Goal: Task Accomplishment & Management: Complete application form

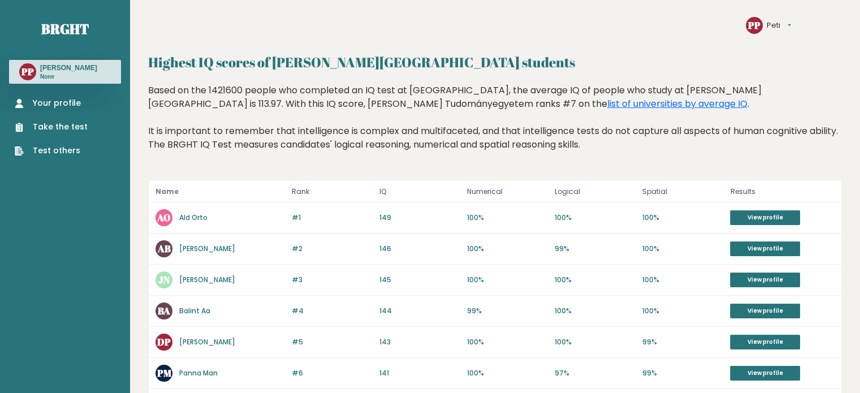
click at [52, 124] on link "Take the test" at bounding box center [51, 127] width 73 height 12
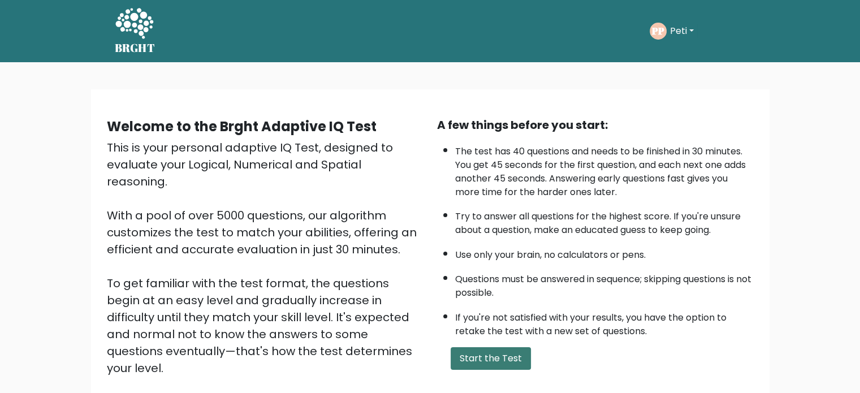
click at [468, 355] on button "Start the Test" at bounding box center [490, 358] width 80 height 23
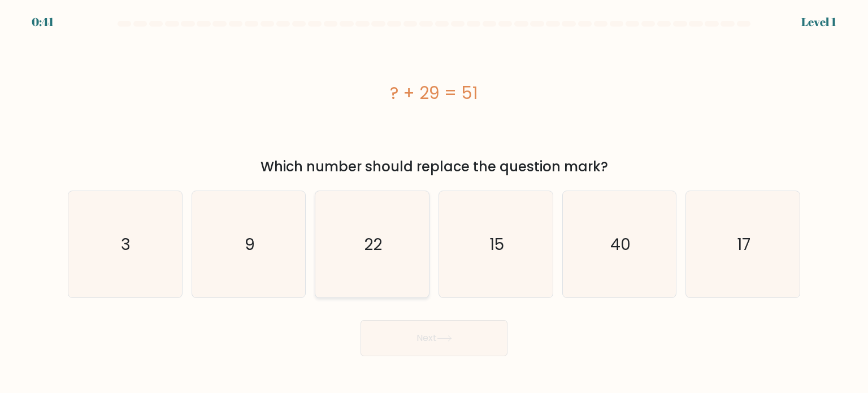
click at [359, 264] on icon "22" at bounding box center [372, 244] width 106 height 106
click at [434, 202] on input "c. 22" at bounding box center [434, 200] width 1 height 6
radio input "true"
click at [377, 328] on button "Next" at bounding box center [434, 338] width 147 height 36
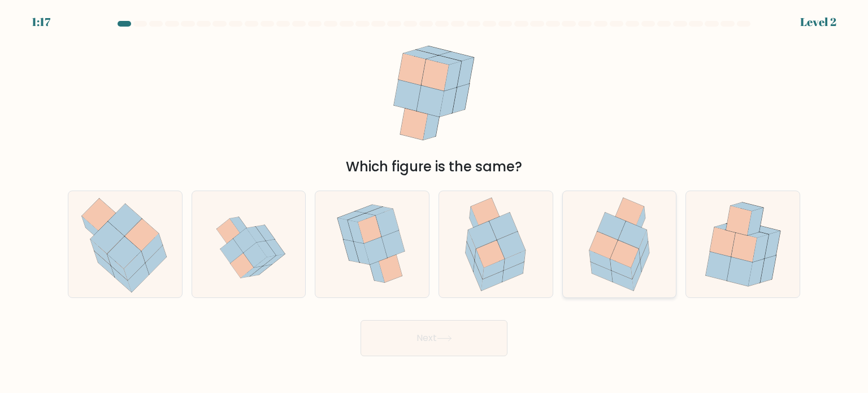
click at [599, 263] on icon at bounding box center [600, 260] width 22 height 20
click at [435, 202] on input "e." at bounding box center [434, 200] width 1 height 6
radio input "true"
click at [468, 324] on button "Next" at bounding box center [434, 338] width 147 height 36
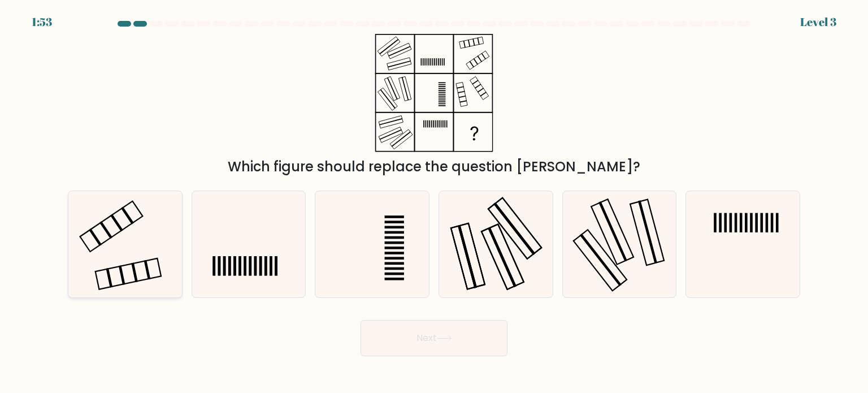
click at [147, 228] on icon at bounding box center [125, 244] width 106 height 106
click at [434, 202] on input "a." at bounding box center [434, 200] width 1 height 6
radio input "true"
click at [414, 336] on button "Next" at bounding box center [434, 338] width 147 height 36
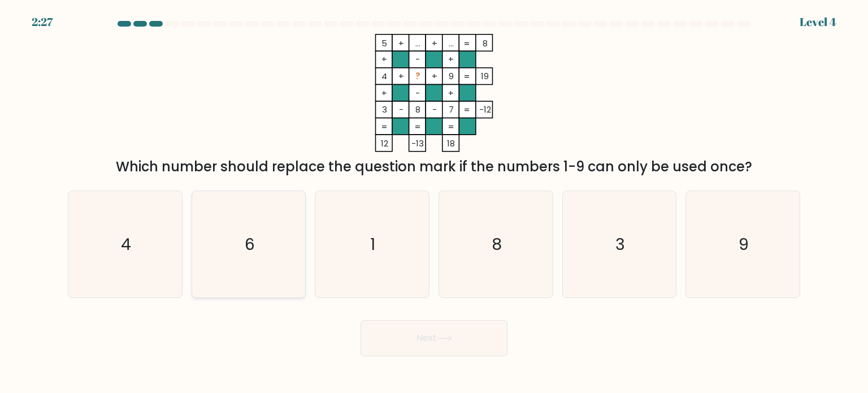
click at [259, 269] on icon "6" at bounding box center [249, 244] width 106 height 106
click at [434, 202] on input "b. 6" at bounding box center [434, 200] width 1 height 6
radio input "true"
click at [429, 341] on button "Next" at bounding box center [434, 338] width 147 height 36
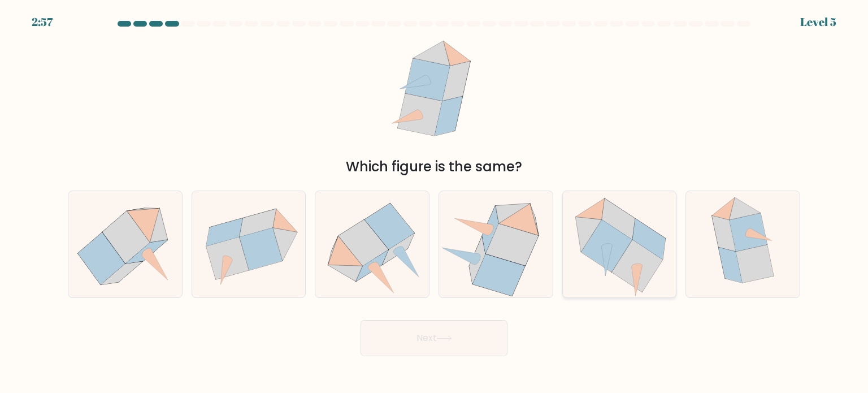
click at [616, 284] on icon at bounding box center [620, 244] width 114 height 106
click at [435, 202] on input "e." at bounding box center [434, 200] width 1 height 6
radio input "true"
click at [488, 332] on button "Next" at bounding box center [434, 338] width 147 height 36
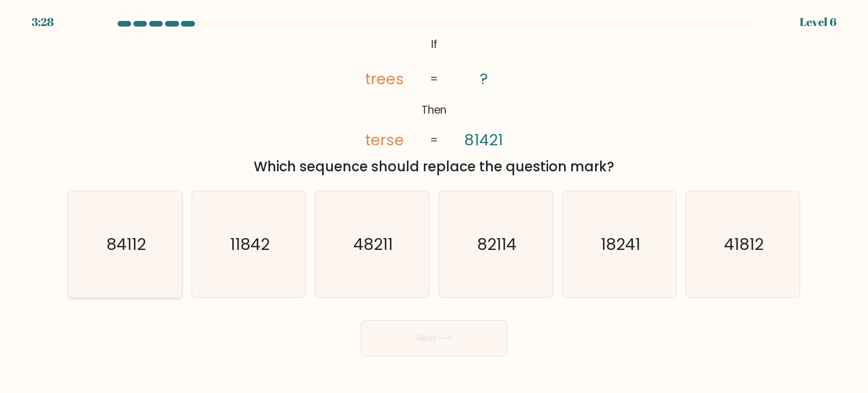
click at [121, 280] on icon "84112" at bounding box center [125, 244] width 106 height 106
click at [434, 202] on input "a. 84112" at bounding box center [434, 200] width 1 height 6
radio input "true"
click at [415, 333] on button "Next" at bounding box center [434, 338] width 147 height 36
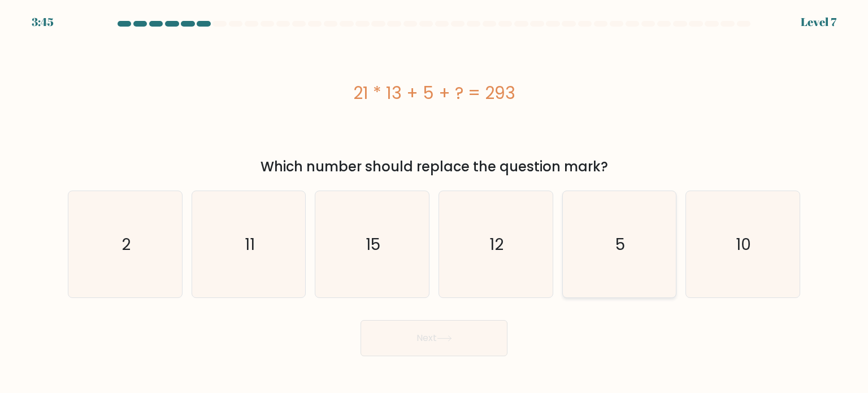
click at [636, 250] on icon "5" at bounding box center [619, 244] width 106 height 106
click at [435, 202] on input "e. 5" at bounding box center [434, 200] width 1 height 6
radio input "true"
click at [474, 340] on button "Next" at bounding box center [434, 338] width 147 height 36
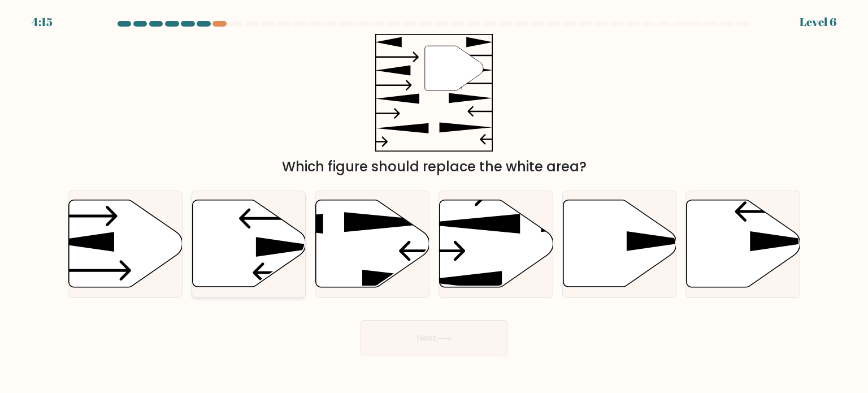
click at [257, 268] on icon at bounding box center [288, 273] width 70 height 20
click at [434, 202] on input "b." at bounding box center [434, 200] width 1 height 6
radio input "true"
click at [407, 333] on button "Next" at bounding box center [434, 338] width 147 height 36
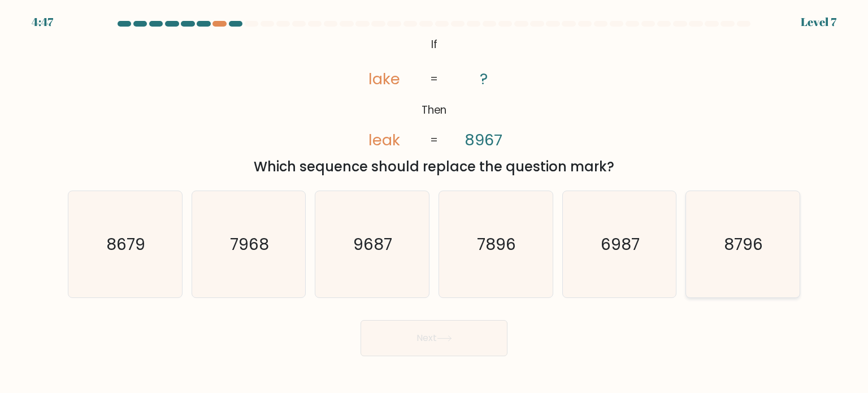
click at [714, 251] on icon "8796" at bounding box center [742, 244] width 106 height 106
click at [435, 202] on input "f. 8796" at bounding box center [434, 200] width 1 height 6
radio input "true"
click at [444, 326] on button "Next" at bounding box center [434, 338] width 147 height 36
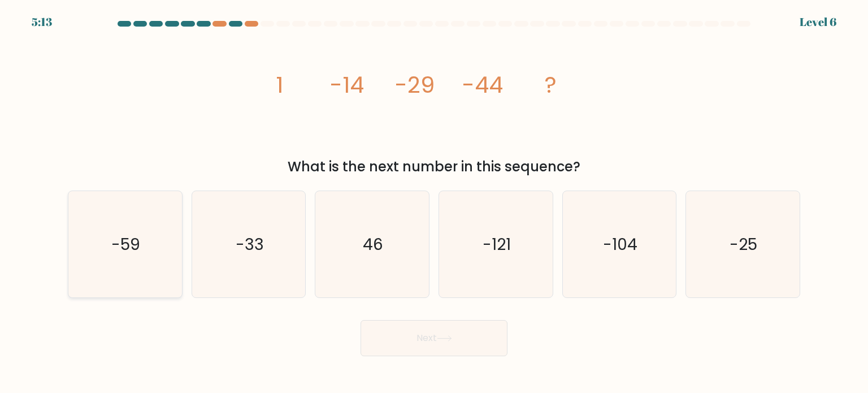
click at [123, 287] on icon "-59" at bounding box center [125, 244] width 106 height 106
click at [434, 202] on input "a. -59" at bounding box center [434, 200] width 1 height 6
radio input "true"
click at [418, 332] on button "Next" at bounding box center [434, 338] width 147 height 36
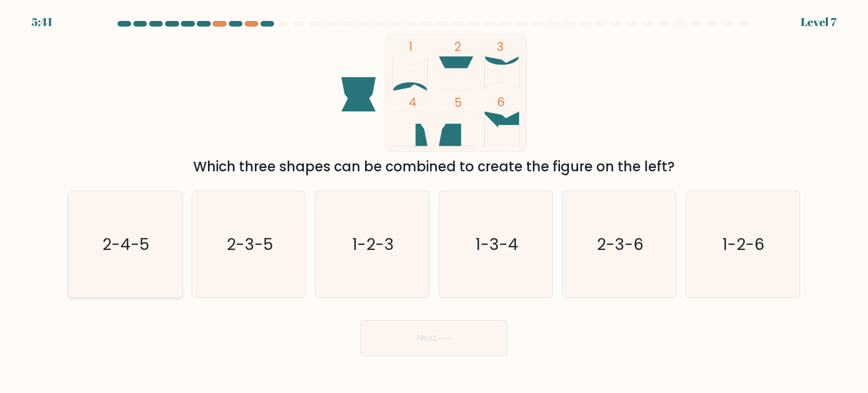
click at [133, 237] on text "2-4-5" at bounding box center [126, 243] width 47 height 23
click at [434, 202] on input "a. 2-4-5" at bounding box center [434, 200] width 1 height 6
radio input "true"
click at [388, 325] on button "Next" at bounding box center [434, 338] width 147 height 36
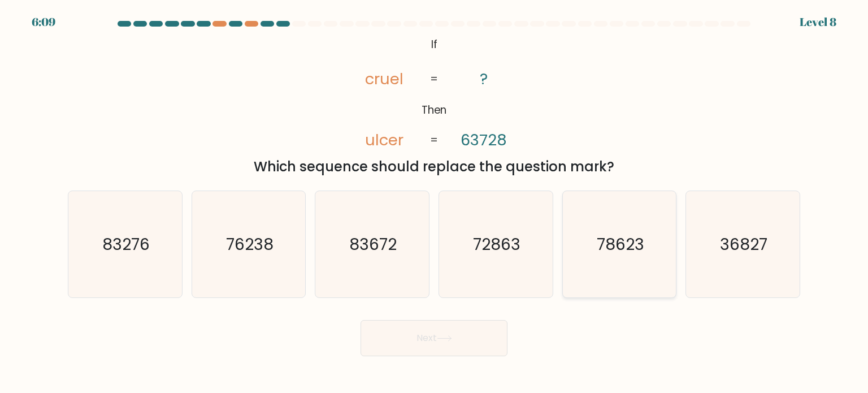
click at [602, 261] on icon "78623" at bounding box center [619, 244] width 106 height 106
click at [435, 202] on input "e. 78623" at bounding box center [434, 200] width 1 height 6
radio input "true"
click at [446, 343] on button "Next" at bounding box center [434, 338] width 147 height 36
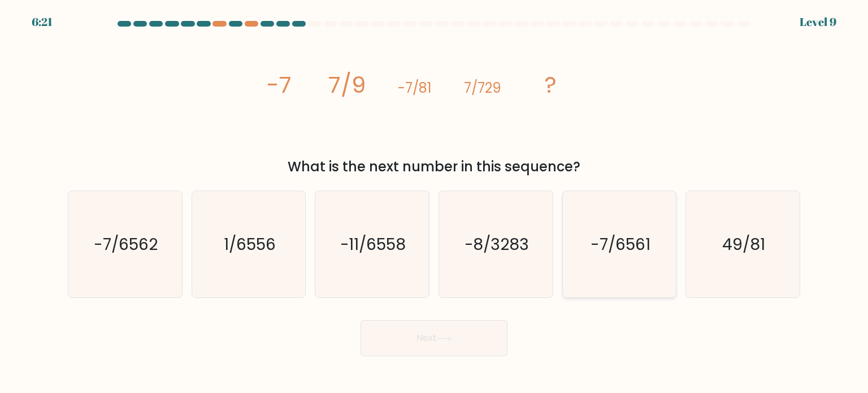
click at [618, 275] on icon "-7/6561" at bounding box center [619, 244] width 106 height 106
click at [435, 202] on input "e. -7/6561" at bounding box center [434, 200] width 1 height 6
radio input "true"
click at [441, 340] on icon at bounding box center [444, 338] width 15 height 6
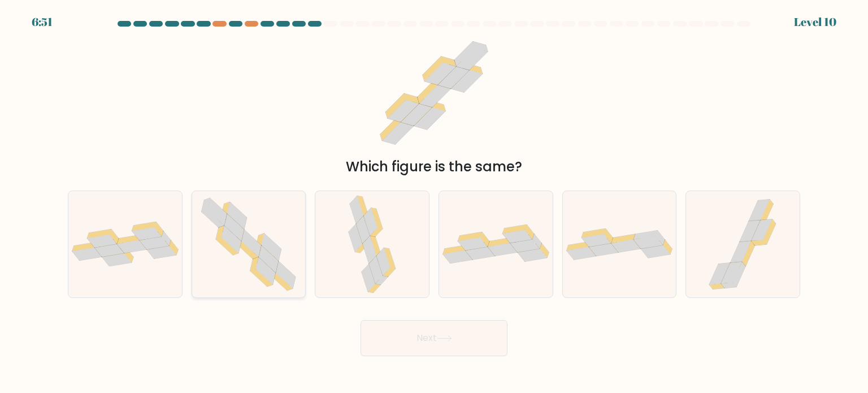
click at [261, 268] on icon at bounding box center [266, 270] width 20 height 27
click at [434, 202] on input "b." at bounding box center [434, 200] width 1 height 6
radio input "true"
click at [433, 337] on button "Next" at bounding box center [434, 338] width 147 height 36
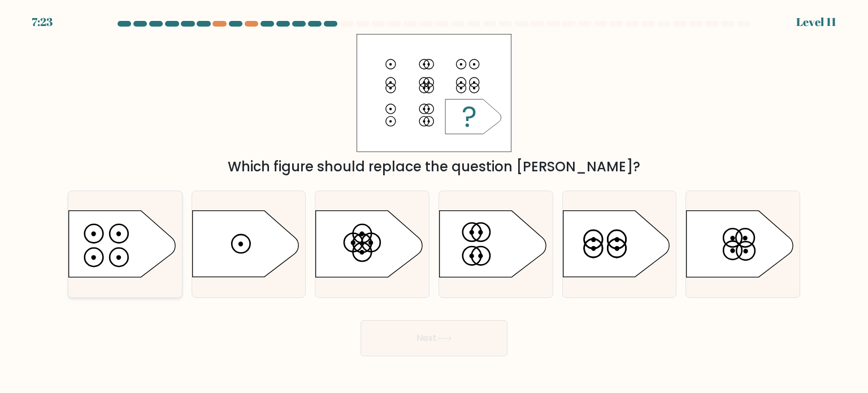
click at [72, 262] on icon at bounding box center [122, 244] width 106 height 66
click at [434, 202] on input "a." at bounding box center [434, 200] width 1 height 6
radio input "true"
click at [404, 326] on button "Next" at bounding box center [434, 338] width 147 height 36
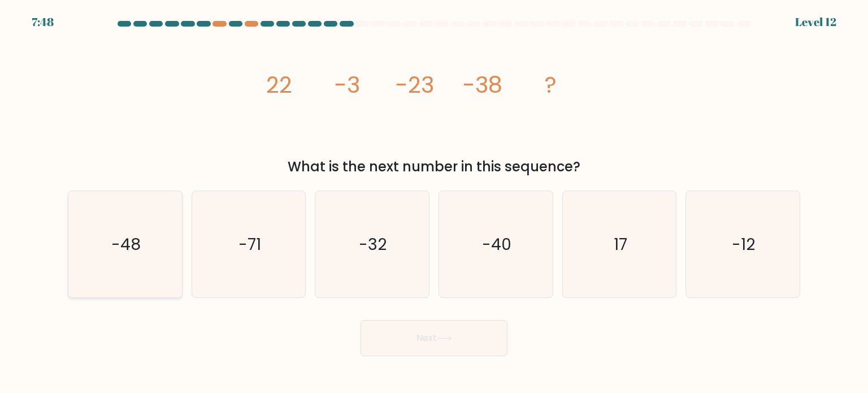
click at [121, 264] on icon "-48" at bounding box center [125, 244] width 106 height 106
click at [434, 202] on input "a. -48" at bounding box center [434, 200] width 1 height 6
radio input "true"
click at [398, 340] on button "Next" at bounding box center [434, 338] width 147 height 36
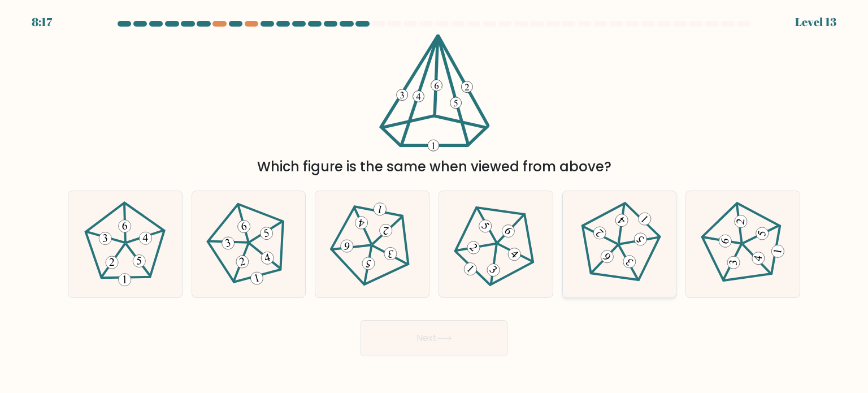
click at [642, 270] on icon at bounding box center [619, 243] width 85 height 85
click at [435, 202] on input "e." at bounding box center [434, 200] width 1 height 6
radio input "true"
click at [458, 348] on button "Next" at bounding box center [434, 338] width 147 height 36
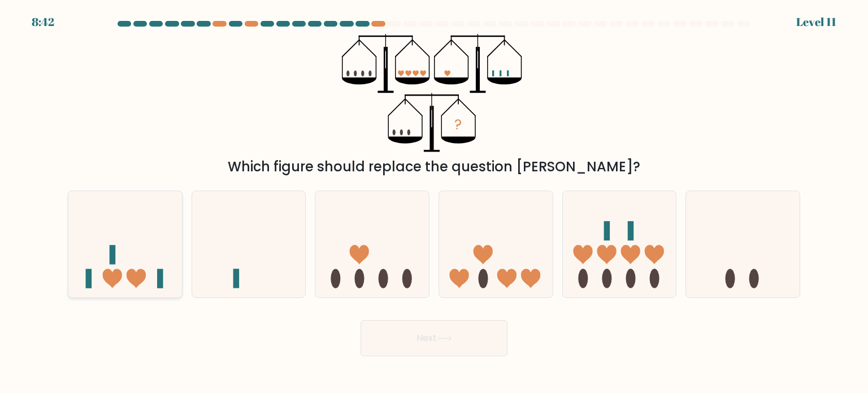
click at [149, 269] on icon at bounding box center [125, 244] width 114 height 94
click at [434, 202] on input "a." at bounding box center [434, 200] width 1 height 6
radio input "true"
click at [404, 346] on button "Next" at bounding box center [434, 338] width 147 height 36
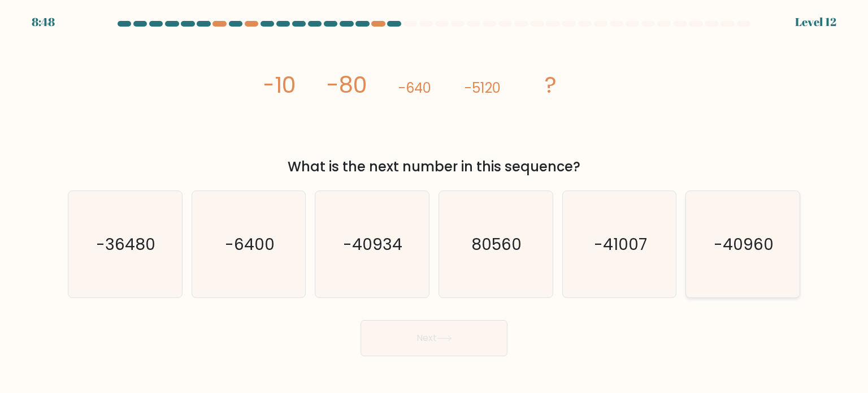
click at [739, 268] on icon "-40960" at bounding box center [742, 244] width 106 height 106
click at [435, 202] on input "f. -40960" at bounding box center [434, 200] width 1 height 6
radio input "true"
click at [465, 336] on button "Next" at bounding box center [434, 338] width 147 height 36
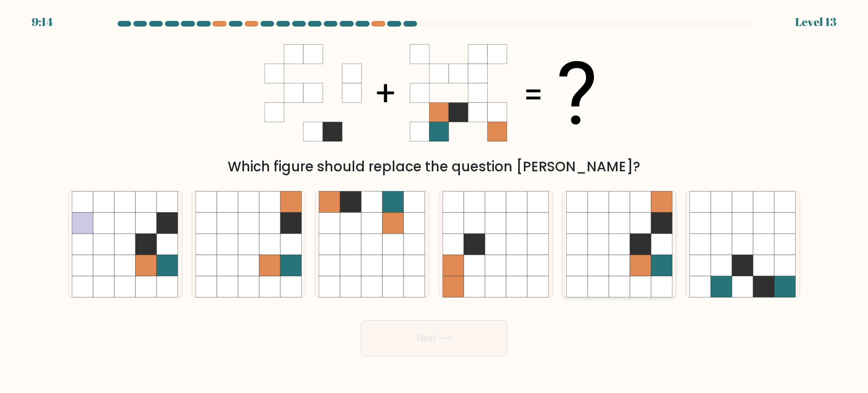
click at [651, 259] on icon at bounding box center [640, 264] width 21 height 21
click at [435, 202] on input "e." at bounding box center [434, 200] width 1 height 6
radio input "true"
click at [466, 325] on button "Next" at bounding box center [434, 338] width 147 height 36
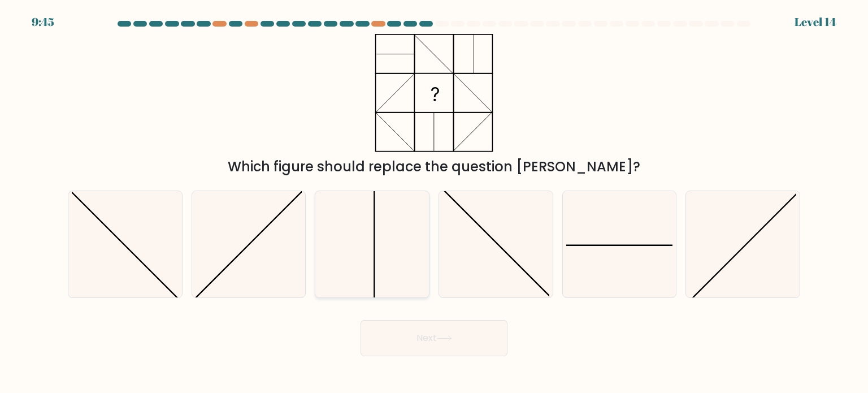
click at [359, 262] on icon at bounding box center [372, 244] width 106 height 106
click at [434, 202] on input "c." at bounding box center [434, 200] width 1 height 6
radio input "true"
click at [359, 262] on icon at bounding box center [371, 244] width 105 height 105
click at [434, 202] on input "c." at bounding box center [434, 200] width 1 height 6
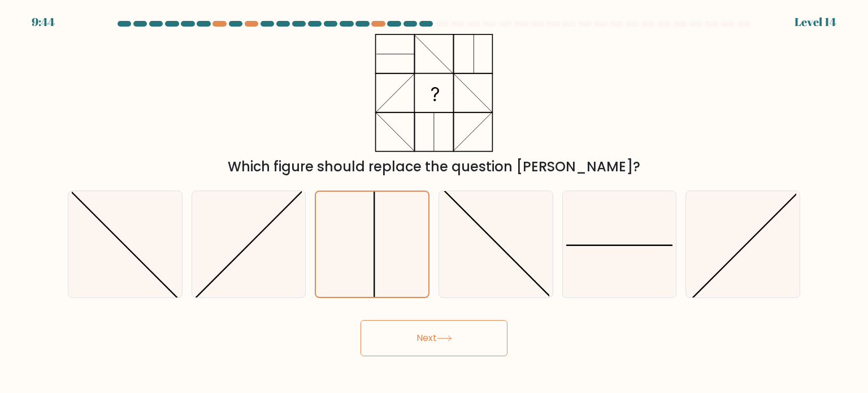
click at [429, 348] on button "Next" at bounding box center [434, 338] width 147 height 36
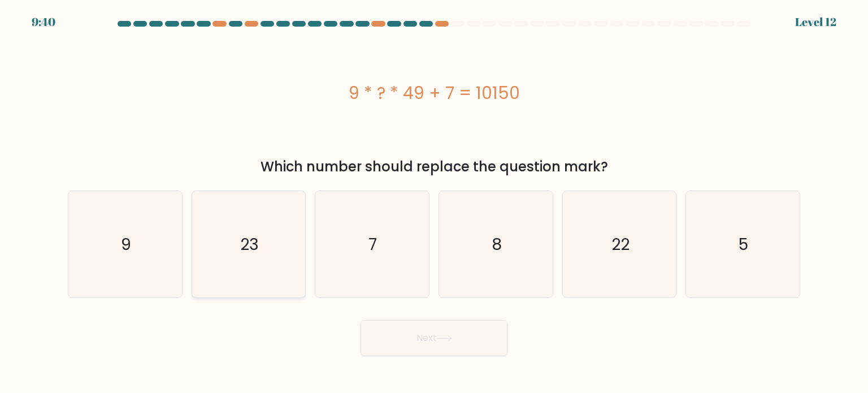
click at [261, 279] on icon "23" at bounding box center [249, 244] width 106 height 106
click at [434, 202] on input "b. 23" at bounding box center [434, 200] width 1 height 6
radio input "true"
click at [402, 348] on button "Next" at bounding box center [434, 338] width 147 height 36
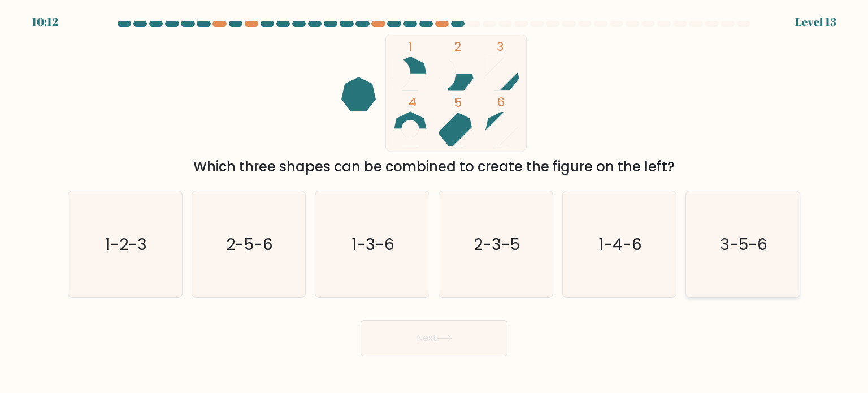
click at [739, 268] on icon "3-5-6" at bounding box center [742, 244] width 106 height 106
click at [435, 202] on input "f. 3-5-6" at bounding box center [434, 200] width 1 height 6
radio input "true"
click at [437, 345] on button "Next" at bounding box center [434, 338] width 147 height 36
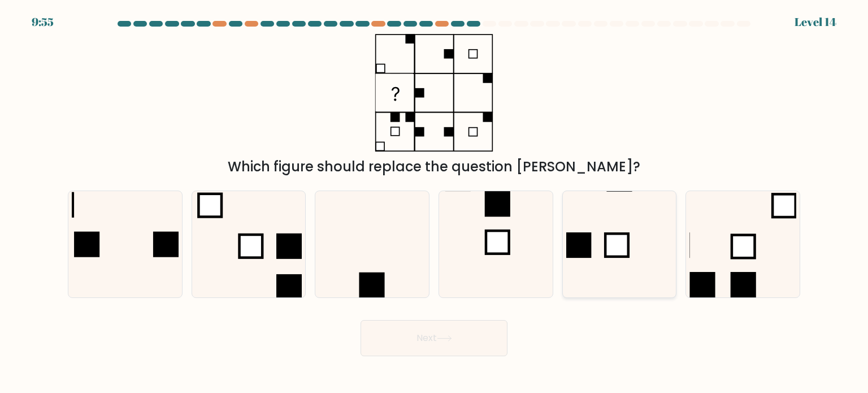
click at [608, 274] on icon at bounding box center [619, 244] width 106 height 106
click at [435, 202] on input "e." at bounding box center [434, 200] width 1 height 6
radio input "true"
click at [506, 264] on icon at bounding box center [495, 244] width 106 height 106
click at [435, 202] on input "d." at bounding box center [434, 200] width 1 height 6
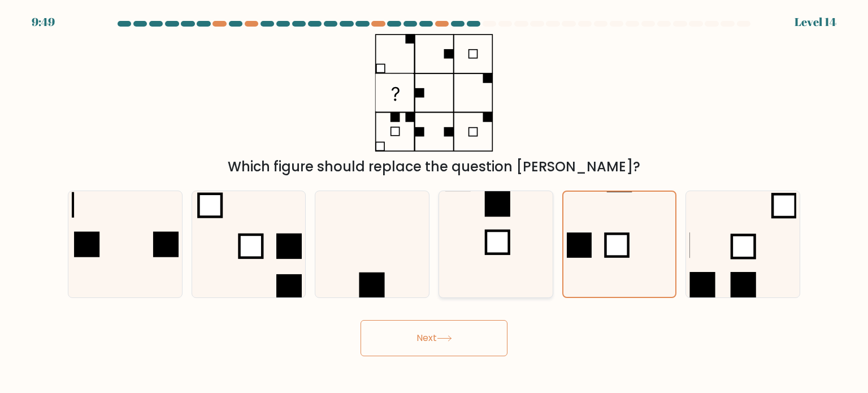
radio input "true"
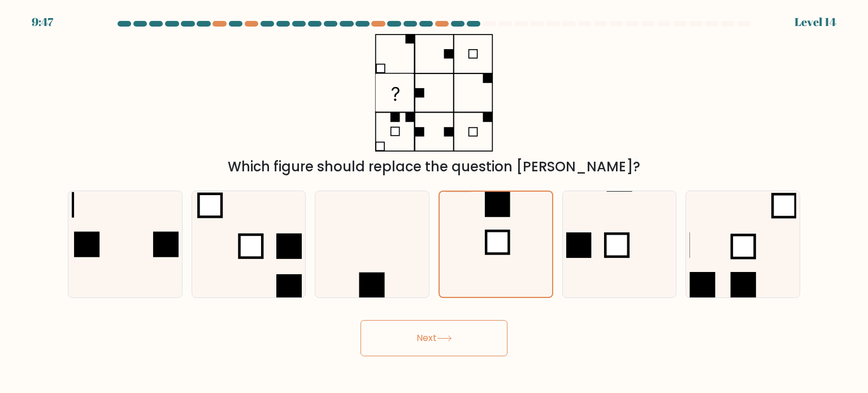
click at [471, 328] on button "Next" at bounding box center [434, 338] width 147 height 36
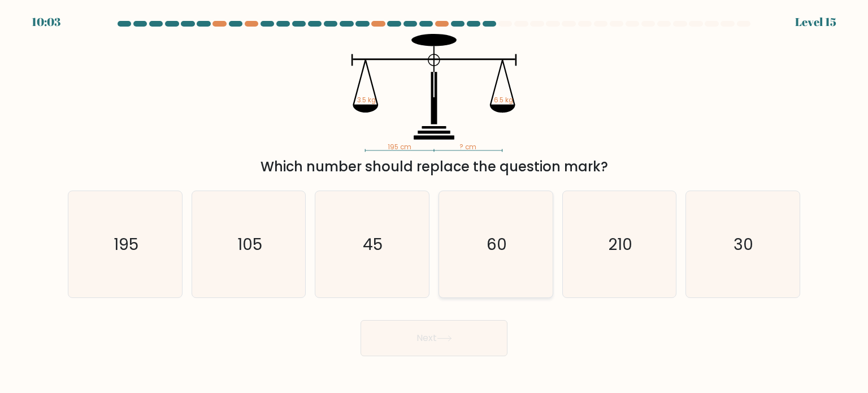
click at [463, 238] on icon "60" at bounding box center [495, 244] width 106 height 106
click at [435, 202] on input "d. 60" at bounding box center [434, 200] width 1 height 6
radio input "true"
click at [439, 345] on button "Next" at bounding box center [434, 338] width 147 height 36
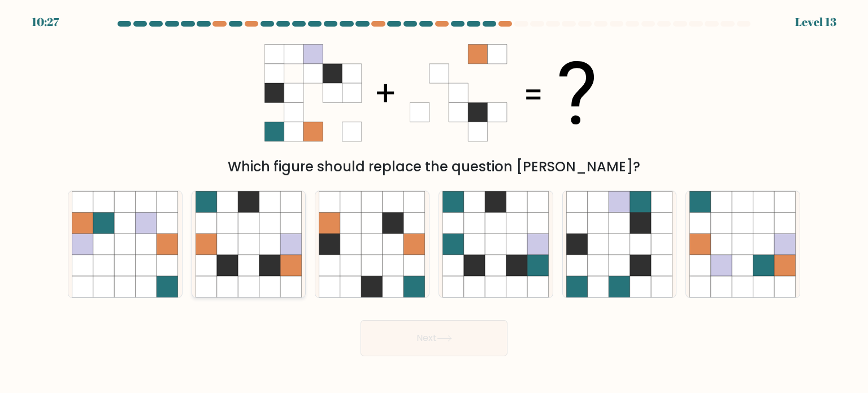
click at [251, 266] on icon at bounding box center [248, 264] width 21 height 21
click at [434, 202] on input "b." at bounding box center [434, 200] width 1 height 6
radio input "true"
click at [387, 327] on button "Next" at bounding box center [434, 338] width 147 height 36
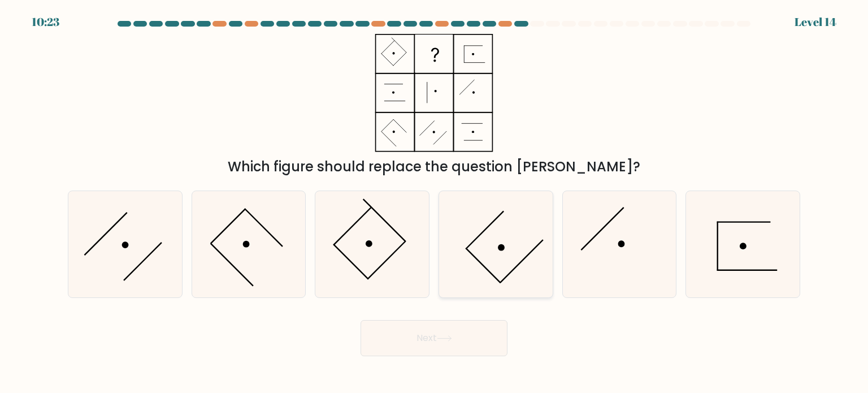
click at [502, 251] on icon at bounding box center [495, 244] width 106 height 106
click at [435, 202] on input "d." at bounding box center [434, 200] width 1 height 6
radio input "true"
click at [446, 339] on icon at bounding box center [444, 338] width 15 height 6
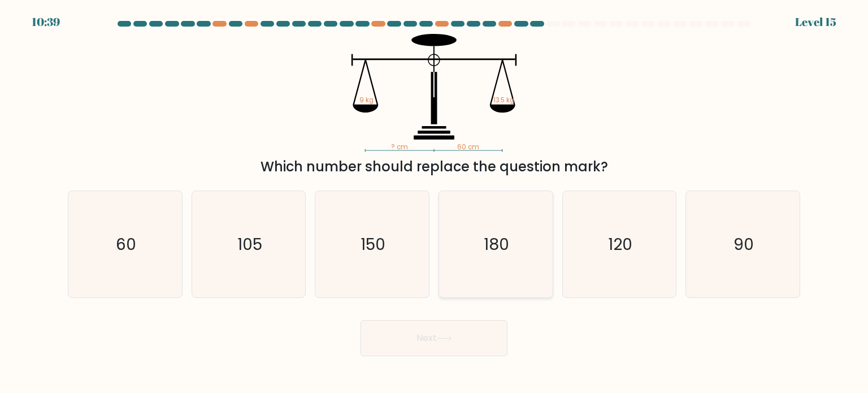
click at [545, 253] on icon "180" at bounding box center [495, 244] width 106 height 106
click at [435, 202] on input "d. 180" at bounding box center [434, 200] width 1 height 6
radio input "true"
click at [481, 326] on button "Next" at bounding box center [434, 338] width 147 height 36
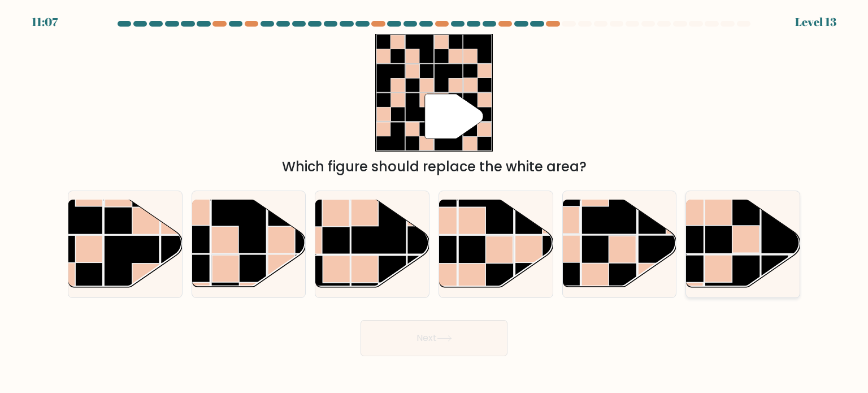
click at [721, 267] on rect at bounding box center [718, 268] width 27 height 27
click at [435, 202] on input "f." at bounding box center [434, 200] width 1 height 6
radio input "true"
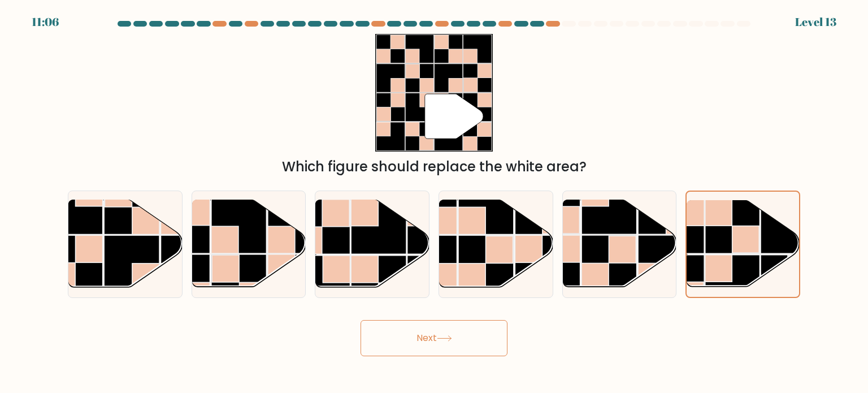
click at [468, 348] on button "Next" at bounding box center [434, 338] width 147 height 36
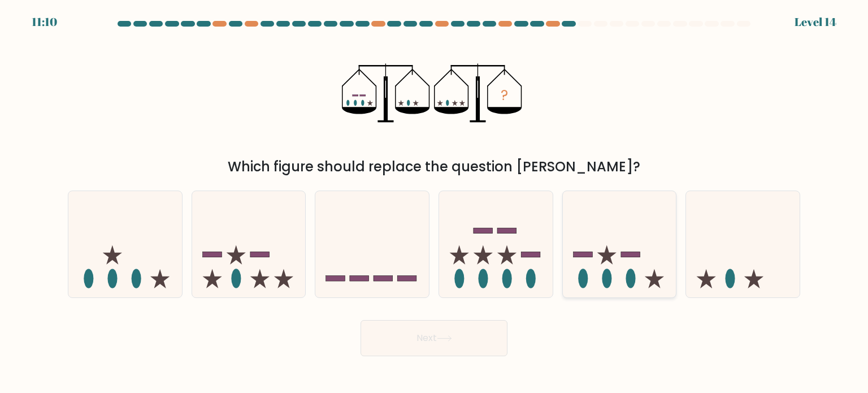
click at [604, 275] on ellipse at bounding box center [607, 277] width 10 height 19
click at [435, 202] on input "e." at bounding box center [434, 200] width 1 height 6
radio input "true"
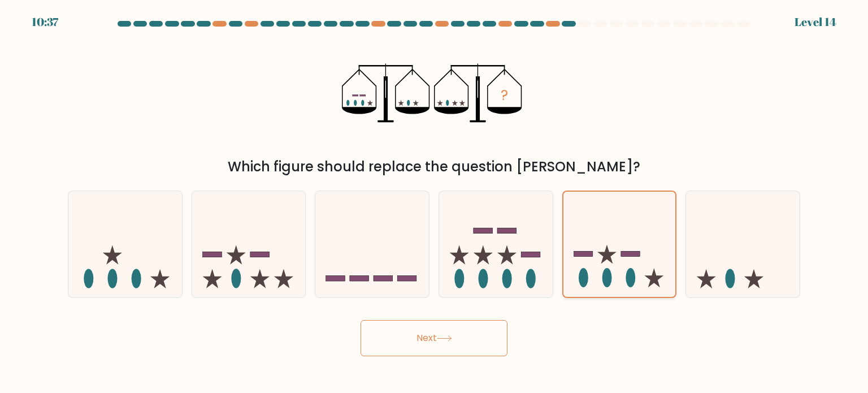
click at [620, 281] on icon at bounding box center [619, 243] width 112 height 93
click at [435, 202] on input "e." at bounding box center [434, 200] width 1 height 6
click at [455, 331] on button "Next" at bounding box center [434, 338] width 147 height 36
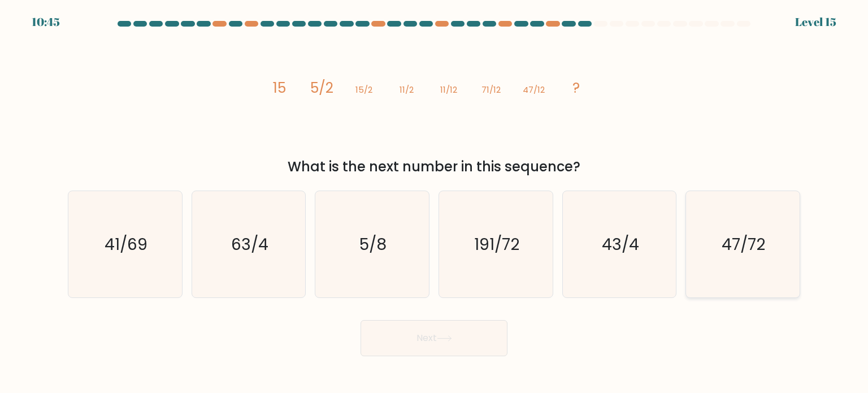
click at [736, 259] on icon "47/72" at bounding box center [742, 244] width 106 height 106
click at [435, 202] on input "f. 47/72" at bounding box center [434, 200] width 1 height 6
radio input "true"
click at [477, 335] on button "Next" at bounding box center [434, 338] width 147 height 36
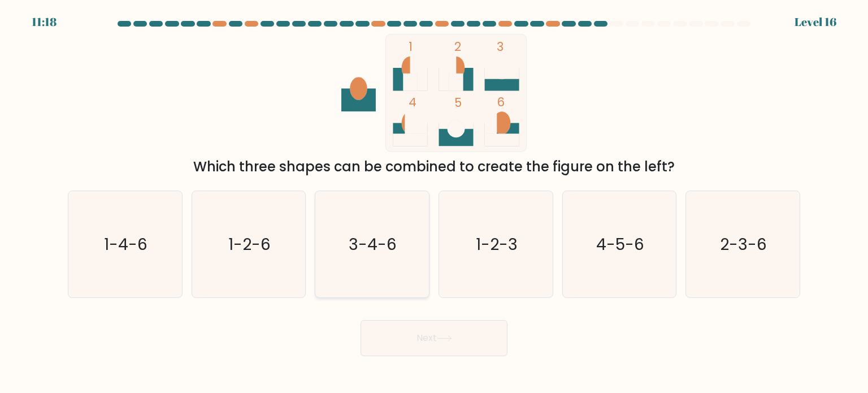
click at [339, 283] on icon "3-4-6" at bounding box center [372, 244] width 106 height 106
click at [434, 202] on input "c. 3-4-6" at bounding box center [434, 200] width 1 height 6
radio input "true"
click at [396, 348] on button "Next" at bounding box center [434, 338] width 147 height 36
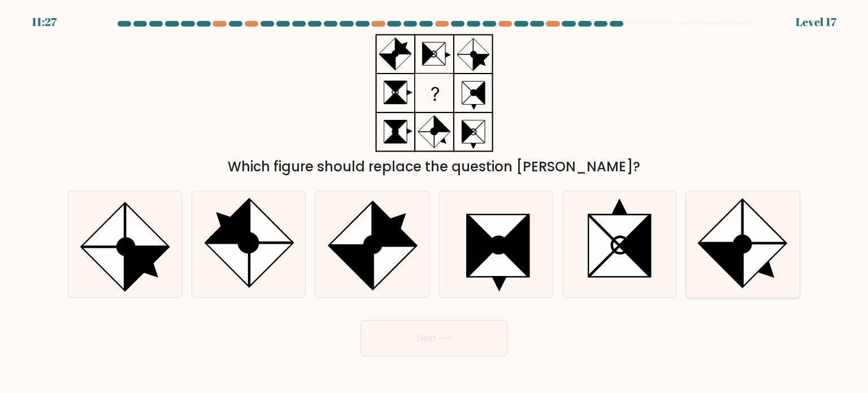
click at [741, 251] on icon at bounding box center [743, 244] width 16 height 16
click at [435, 202] on input "f." at bounding box center [434, 200] width 1 height 6
radio input "true"
click at [458, 329] on button "Next" at bounding box center [434, 338] width 147 height 36
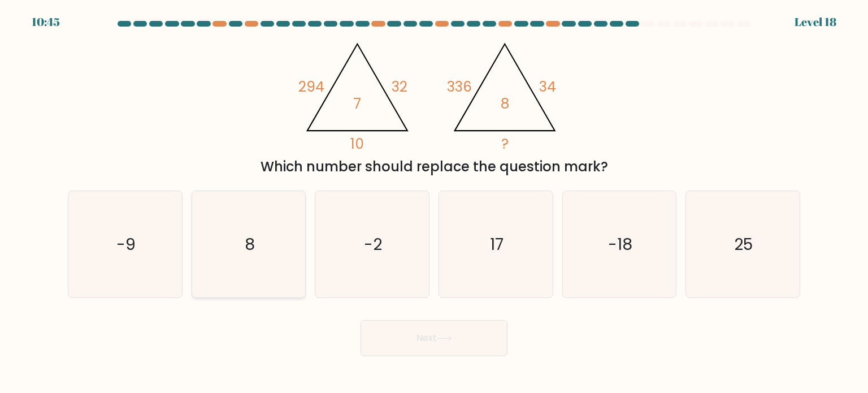
click at [220, 224] on icon "8" at bounding box center [249, 244] width 106 height 106
click at [434, 202] on input "b. 8" at bounding box center [434, 200] width 1 height 6
radio input "true"
click at [416, 325] on button "Next" at bounding box center [434, 338] width 147 height 36
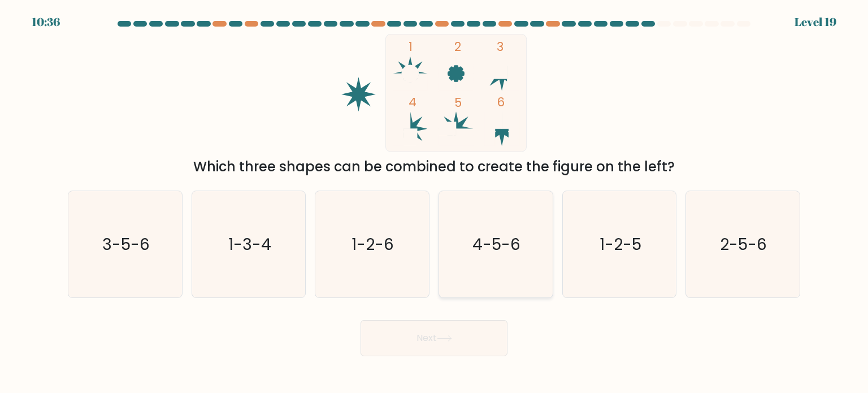
click at [460, 267] on icon "4-5-6" at bounding box center [495, 244] width 106 height 106
click at [435, 202] on input "d. 4-5-6" at bounding box center [434, 200] width 1 height 6
radio input "true"
click at [432, 331] on button "Next" at bounding box center [434, 338] width 147 height 36
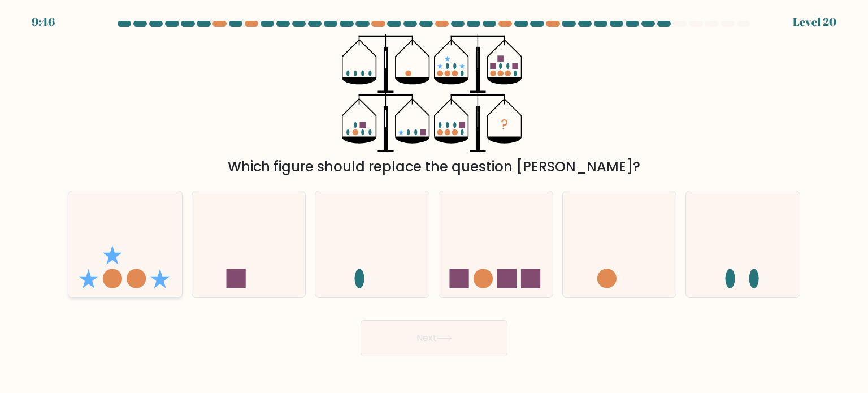
drag, startPoint x: 137, startPoint y: 275, endPoint x: 106, endPoint y: 271, distance: 31.9
click at [106, 271] on icon at bounding box center [125, 244] width 114 height 94
click at [434, 202] on input "a." at bounding box center [434, 200] width 1 height 6
radio input "true"
click at [106, 271] on icon at bounding box center [125, 243] width 112 height 93
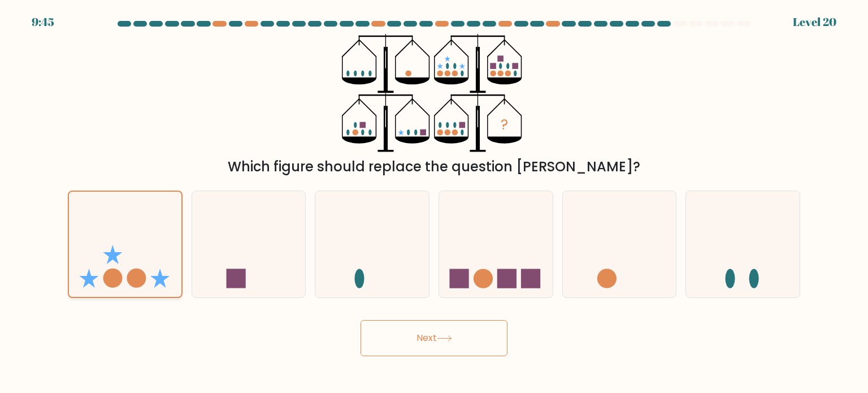
click at [434, 202] on input "a." at bounding box center [434, 200] width 1 height 6
click at [376, 327] on button "Next" at bounding box center [434, 338] width 147 height 36
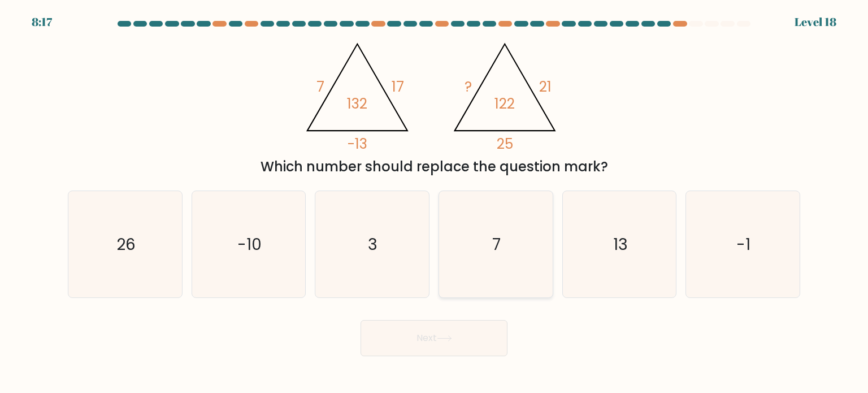
click at [498, 245] on text "7" at bounding box center [497, 243] width 8 height 23
click at [435, 202] on input "d. 7" at bounding box center [434, 200] width 1 height 6
radio input "true"
click at [427, 355] on button "Next" at bounding box center [434, 338] width 147 height 36
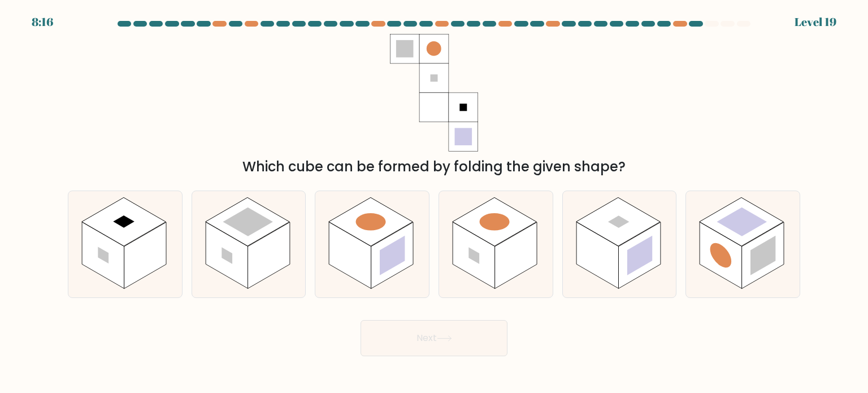
click at [427, 355] on button "Next" at bounding box center [434, 338] width 147 height 36
click at [293, 354] on div "Next" at bounding box center [434, 333] width 746 height 45
click at [147, 239] on rect at bounding box center [145, 255] width 42 height 67
click at [434, 202] on input "a." at bounding box center [434, 200] width 1 height 6
radio input "true"
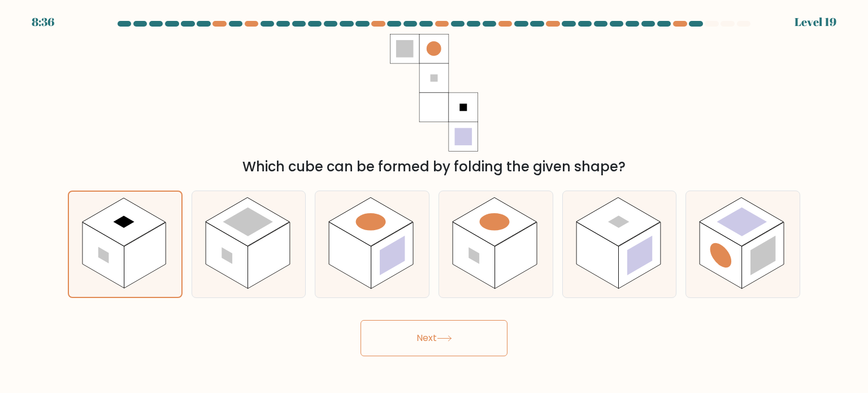
click at [414, 353] on button "Next" at bounding box center [434, 338] width 147 height 36
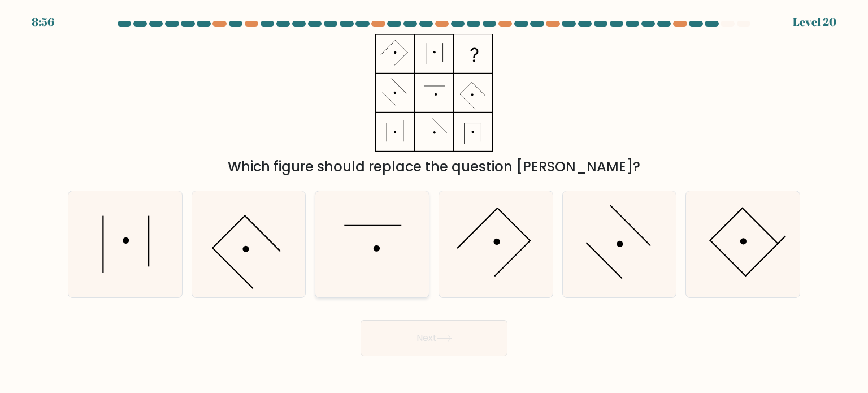
click at [359, 237] on icon at bounding box center [372, 244] width 106 height 106
click at [434, 202] on input "c." at bounding box center [434, 200] width 1 height 6
radio input "true"
click at [407, 327] on button "Next" at bounding box center [434, 338] width 147 height 36
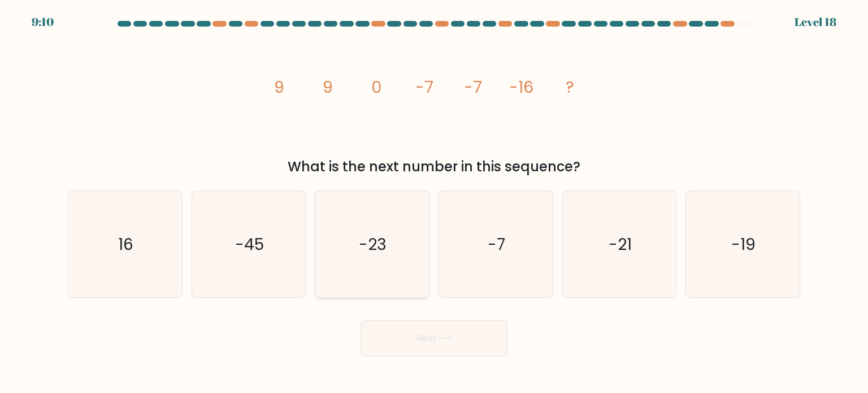
click at [377, 269] on icon "-23" at bounding box center [372, 244] width 106 height 106
click at [434, 202] on input "c. -23" at bounding box center [434, 200] width 1 height 6
radio input "true"
click at [393, 335] on button "Next" at bounding box center [434, 338] width 147 height 36
